Goal: Check status

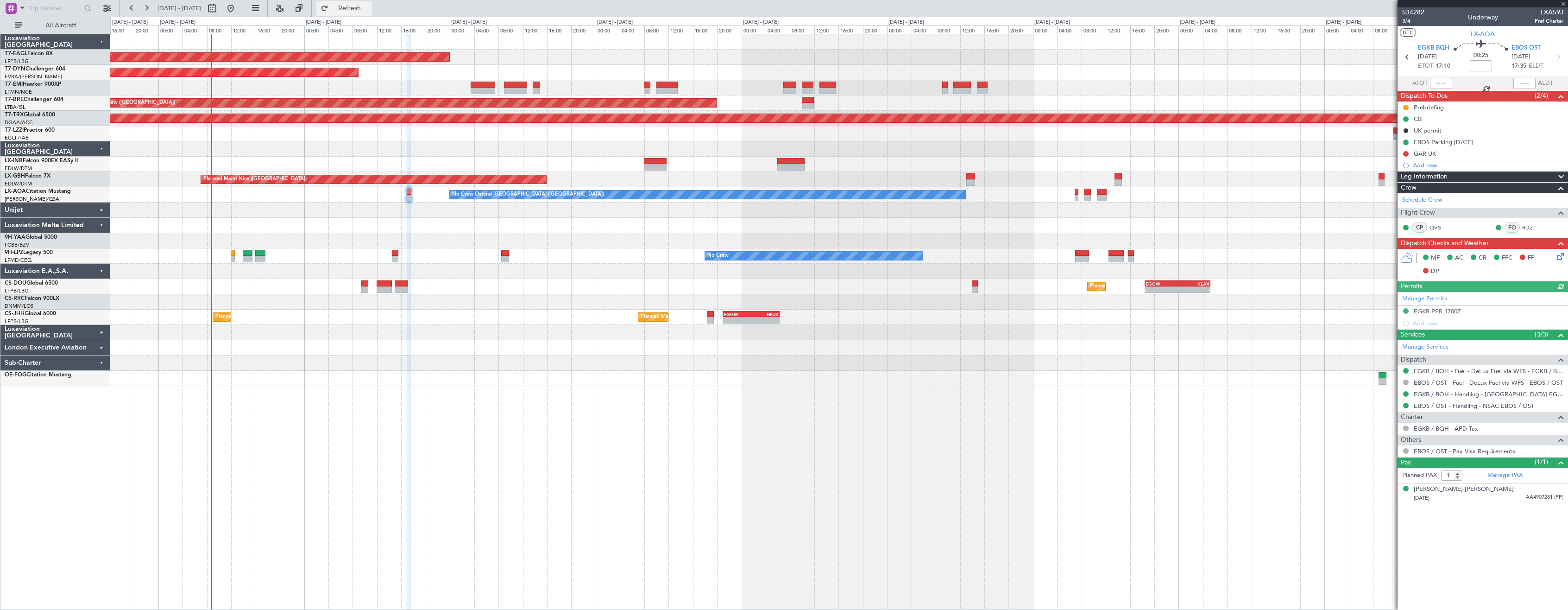
click at [369, 5] on span "Refresh" at bounding box center [350, 8] width 39 height 6
click at [621, 406] on div "Planned Maint [US_STATE] ([GEOGRAPHIC_DATA]) Planned Maint [GEOGRAPHIC_DATA]-[G…" at bounding box center [839, 321] width 1458 height 577
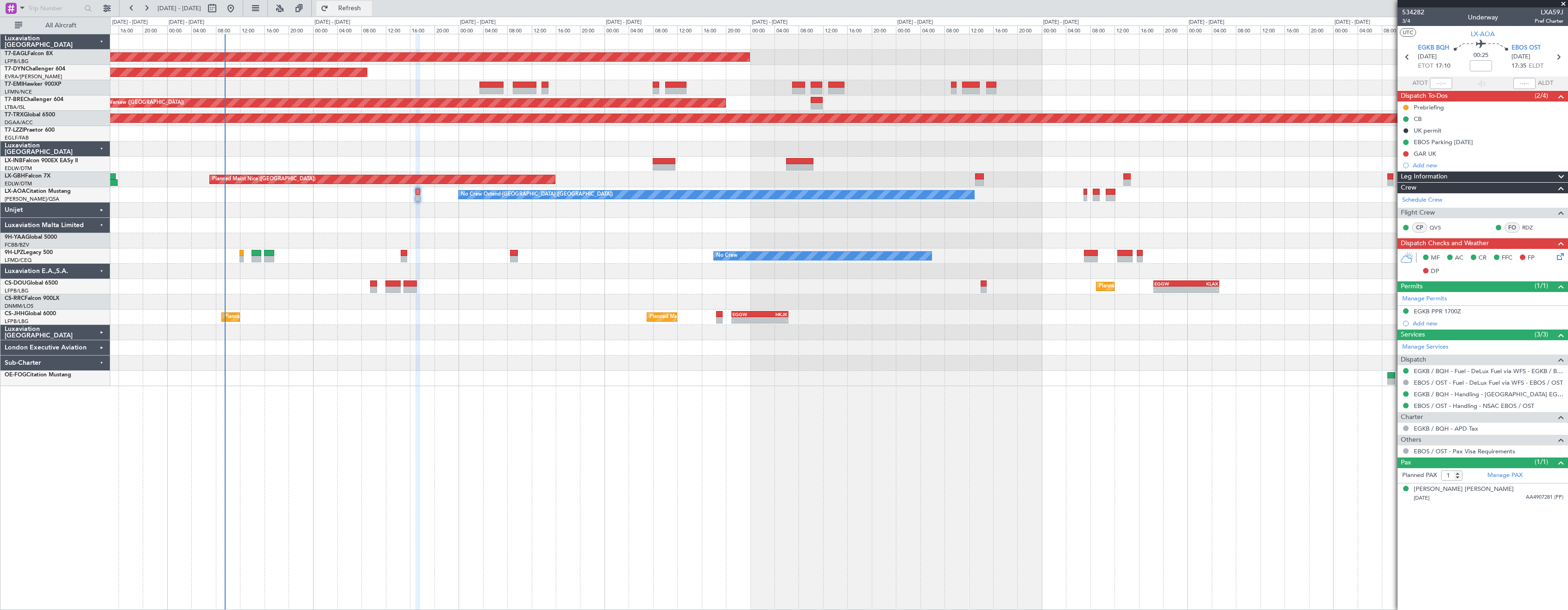
click at [372, 3] on button "Refresh" at bounding box center [344, 8] width 56 height 15
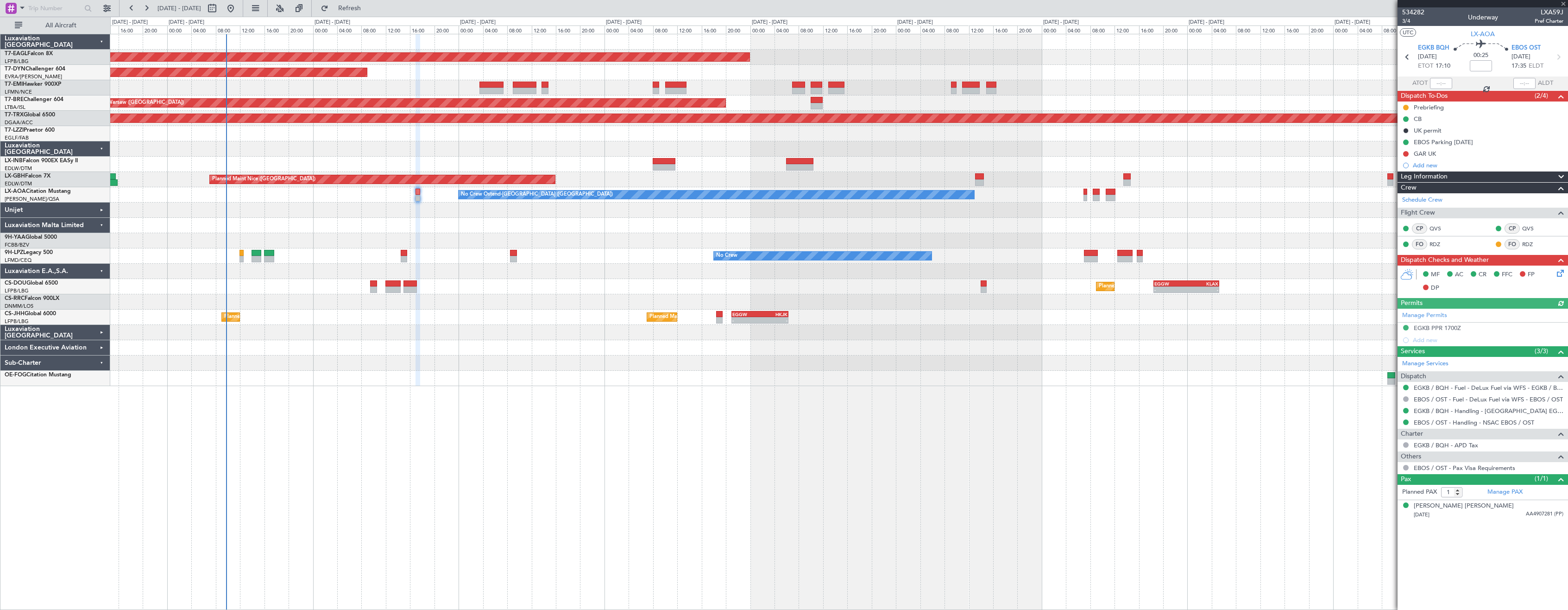
type input "+00:05"
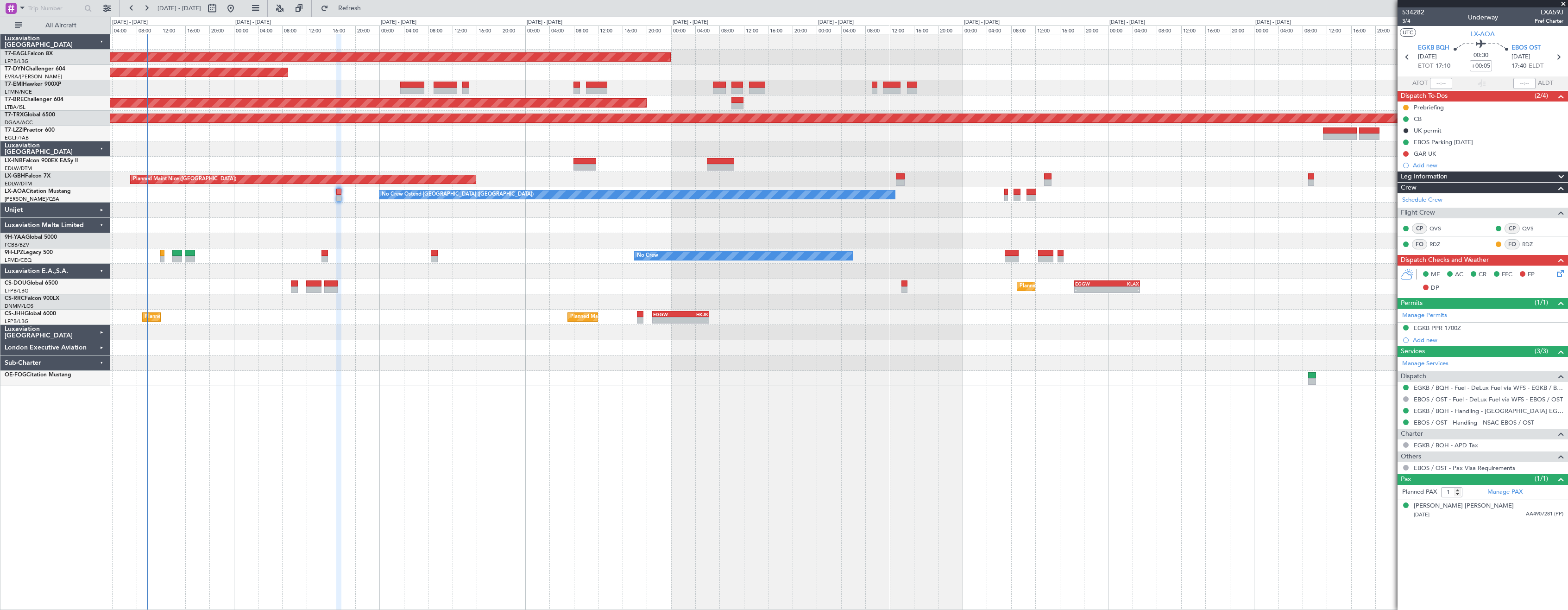
click at [355, 363] on div "Planned Maint [US_STATE] ([GEOGRAPHIC_DATA]) Planned Maint [GEOGRAPHIC_DATA]-[G…" at bounding box center [838, 210] width 1457 height 352
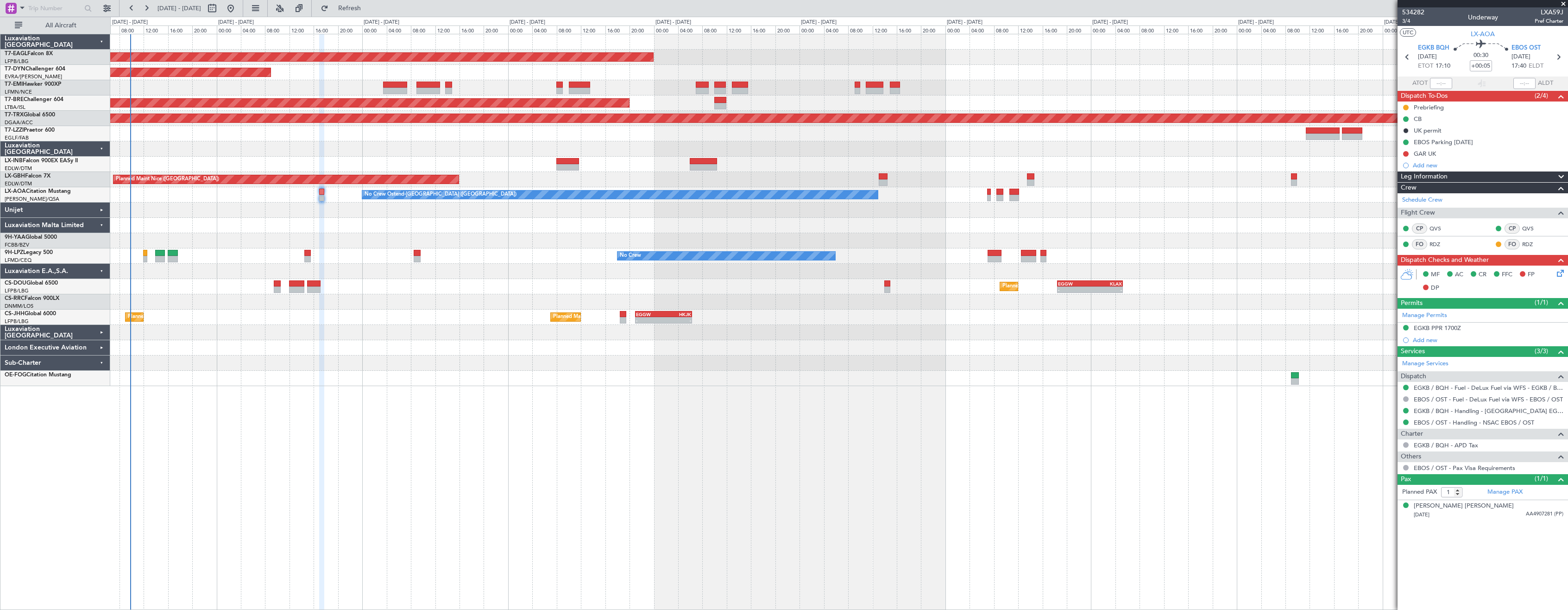
click at [539, 454] on div "Planned Maint [US_STATE] ([GEOGRAPHIC_DATA]) Planned Maint [GEOGRAPHIC_DATA]-[G…" at bounding box center [839, 321] width 1458 height 577
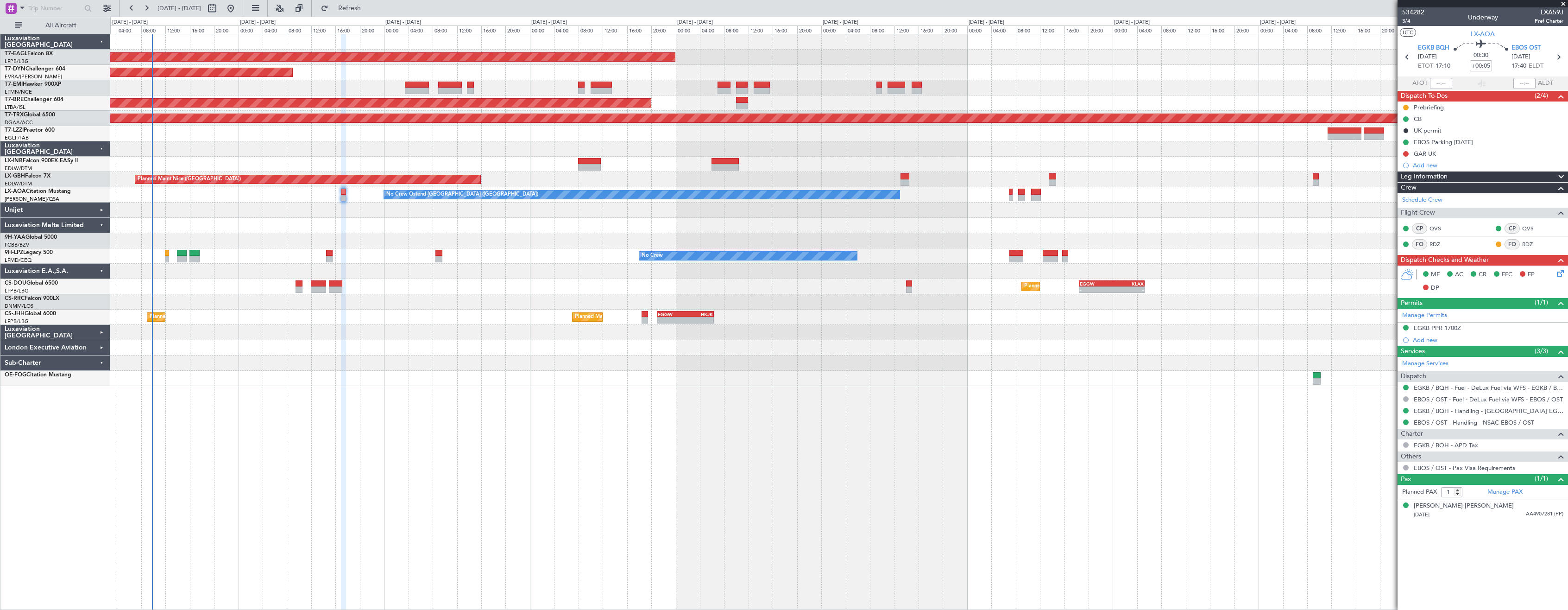
click at [512, 429] on div "Planned Maint [US_STATE] ([GEOGRAPHIC_DATA]) Planned Maint [GEOGRAPHIC_DATA]-[G…" at bounding box center [839, 321] width 1458 height 577
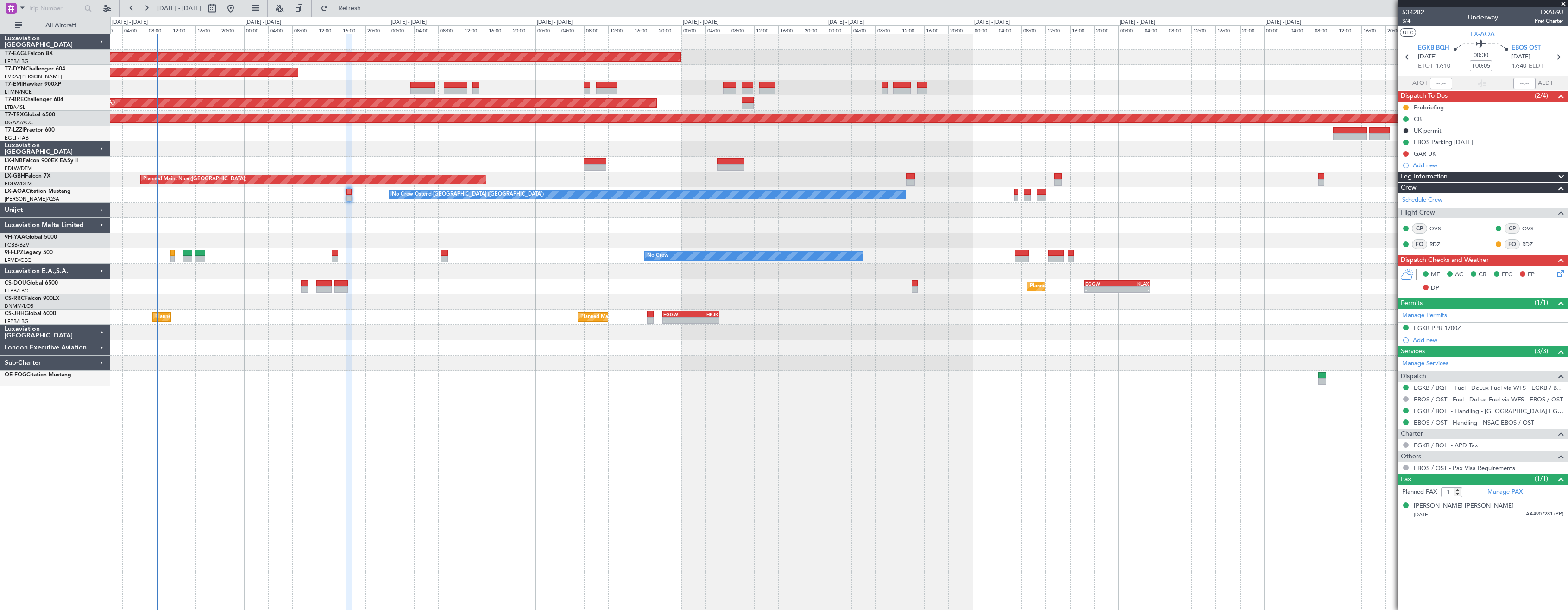
click at [545, 435] on div "Planned Maint [US_STATE] ([GEOGRAPHIC_DATA]) Planned Maint [GEOGRAPHIC_DATA]-[G…" at bounding box center [839, 321] width 1458 height 577
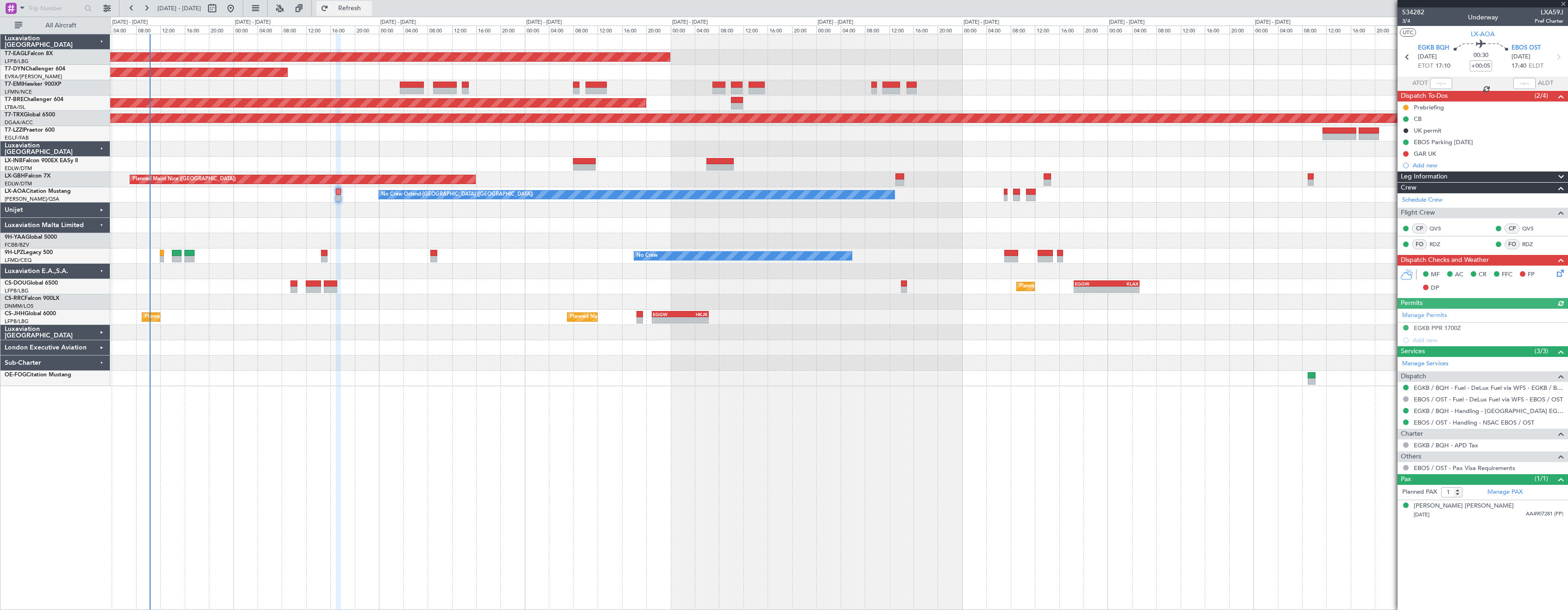
click at [351, 7] on button "Refresh" at bounding box center [344, 8] width 56 height 15
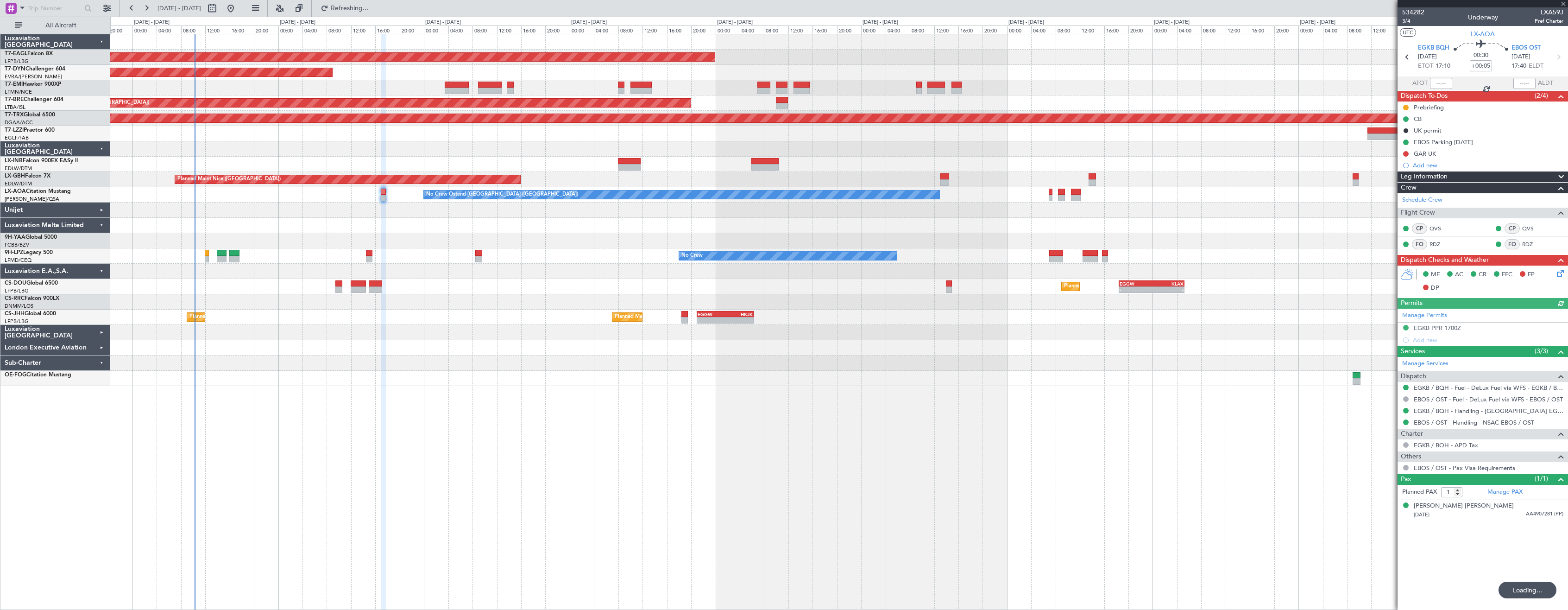
click at [391, 436] on div "Planned Maint [US_STATE] ([GEOGRAPHIC_DATA]) Planned Maint [GEOGRAPHIC_DATA]-[G…" at bounding box center [839, 321] width 1458 height 577
click at [402, 439] on div "Planned Maint [US_STATE] ([GEOGRAPHIC_DATA]) Planned Maint [GEOGRAPHIC_DATA]-[G…" at bounding box center [839, 321] width 1458 height 577
